Goal: Transaction & Acquisition: Purchase product/service

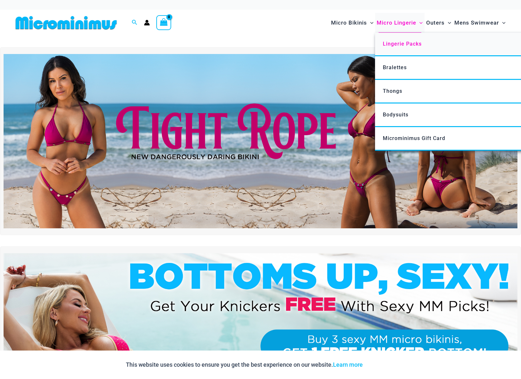
click at [403, 42] on span "Lingerie Packs" at bounding box center [402, 44] width 39 height 6
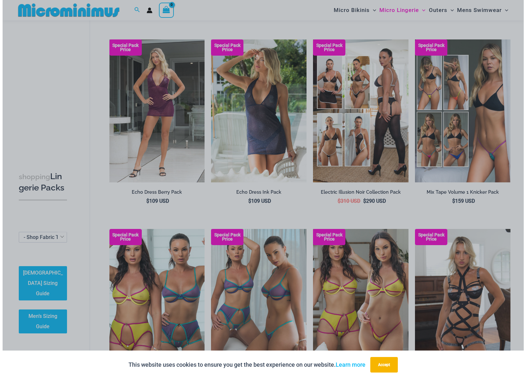
scroll to position [224, 0]
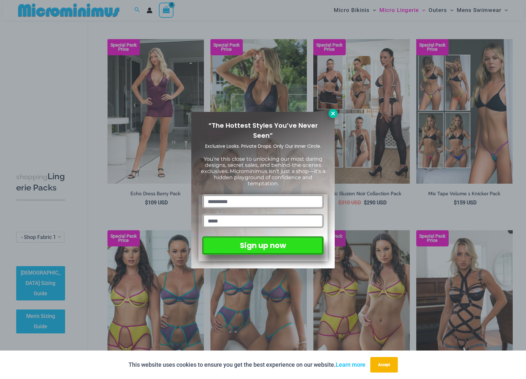
click at [330, 111] on button at bounding box center [333, 113] width 9 height 9
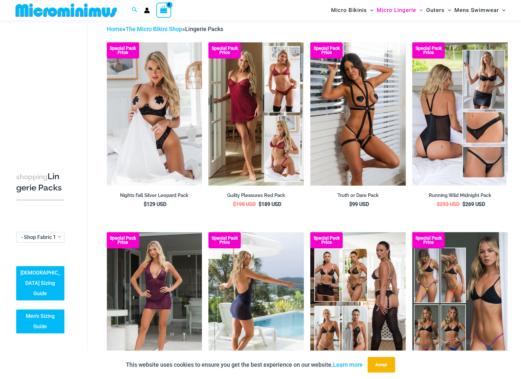
scroll to position [0, 0]
